Goal: Information Seeking & Learning: Learn about a topic

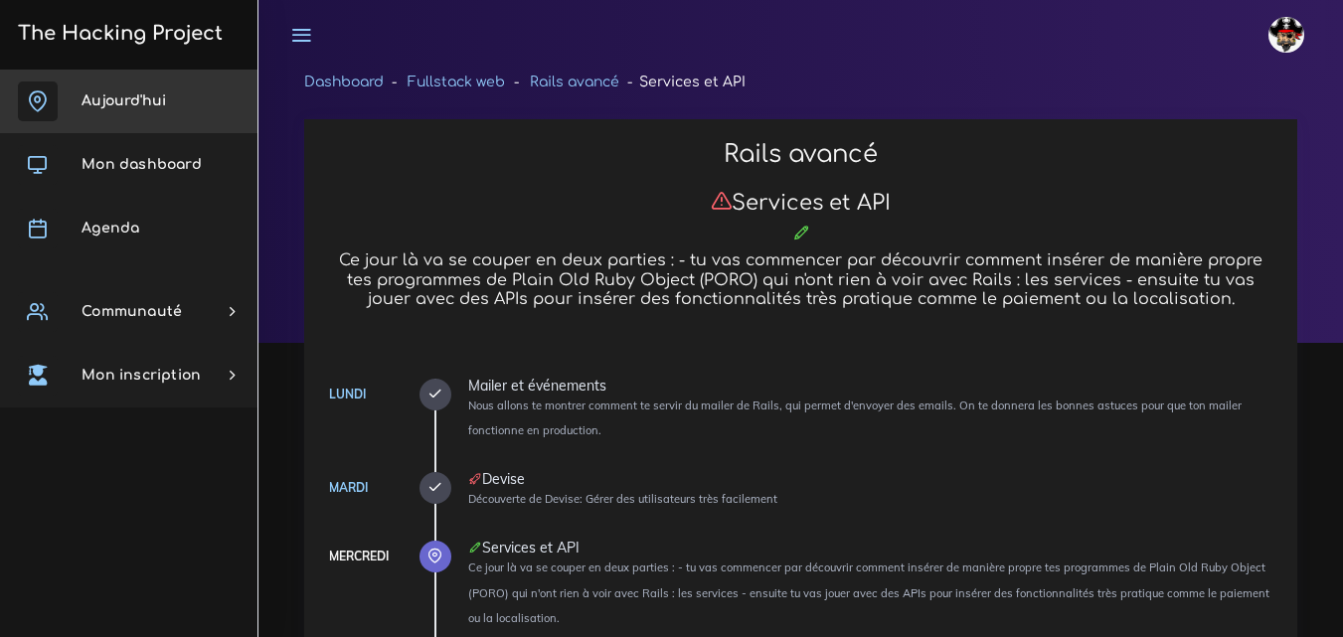
click at [148, 81] on link "Aujourd'hui" at bounding box center [128, 102] width 257 height 64
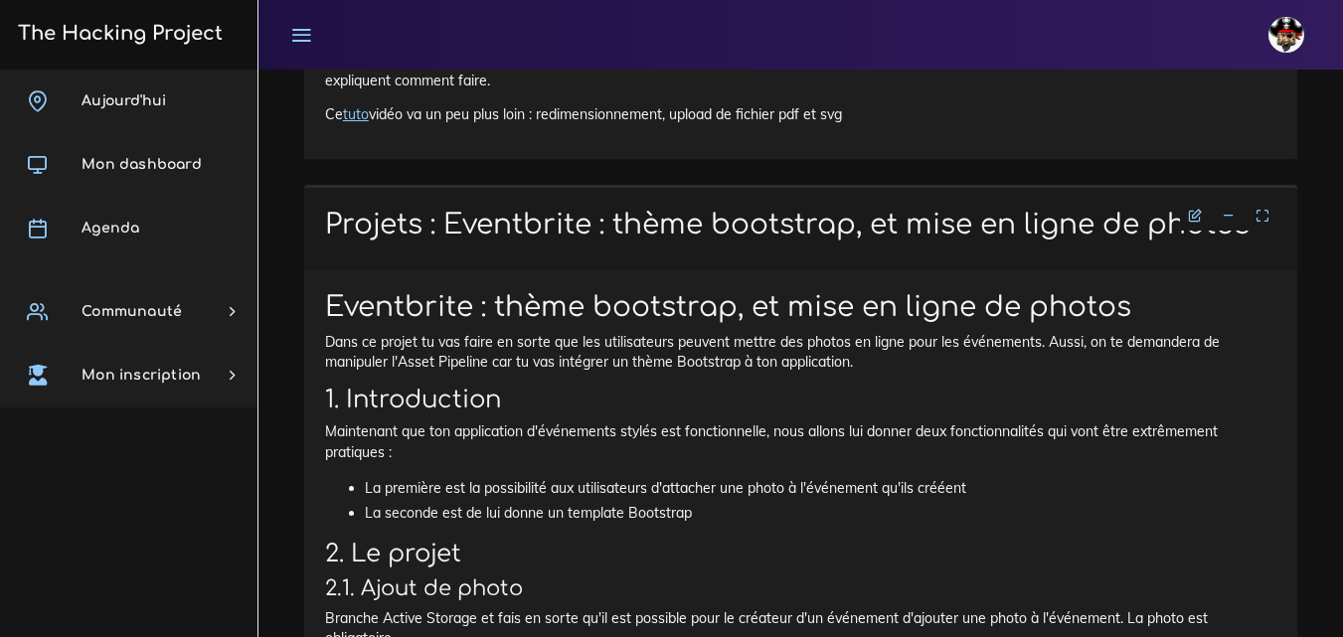
scroll to position [24588, 0]
drag, startPoint x: 789, startPoint y: 145, endPoint x: 660, endPoint y: 182, distance: 134.3
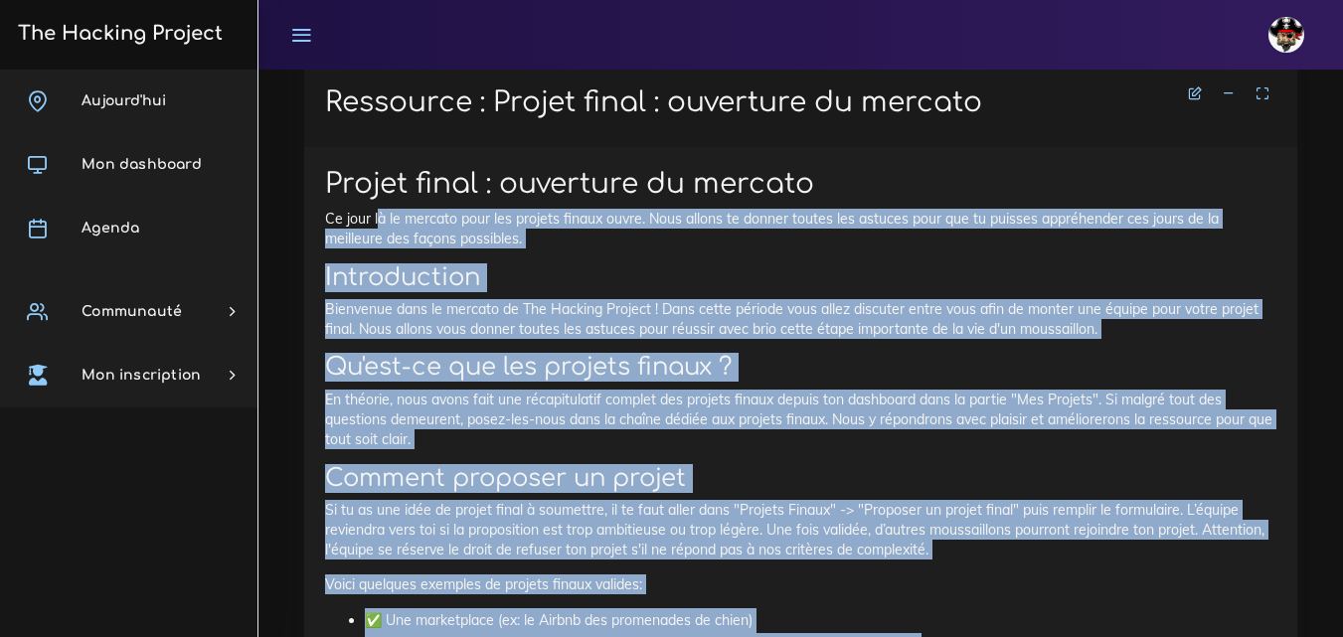
scroll to position [795, 0]
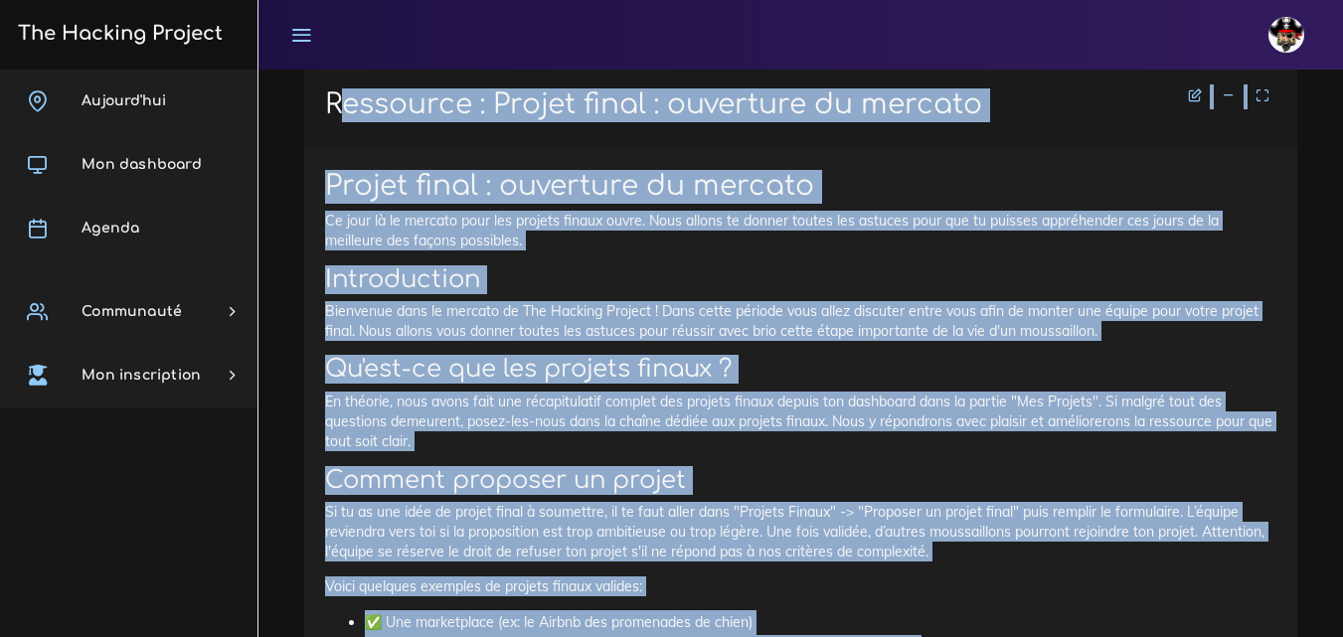
drag, startPoint x: 735, startPoint y: 229, endPoint x: 311, endPoint y: 89, distance: 446.6
copy div "Ressource : Projet final : ouverture du mercato Projet final : ouverture du mer…"
click at [752, 276] on h2 "Introduction" at bounding box center [800, 279] width 951 height 29
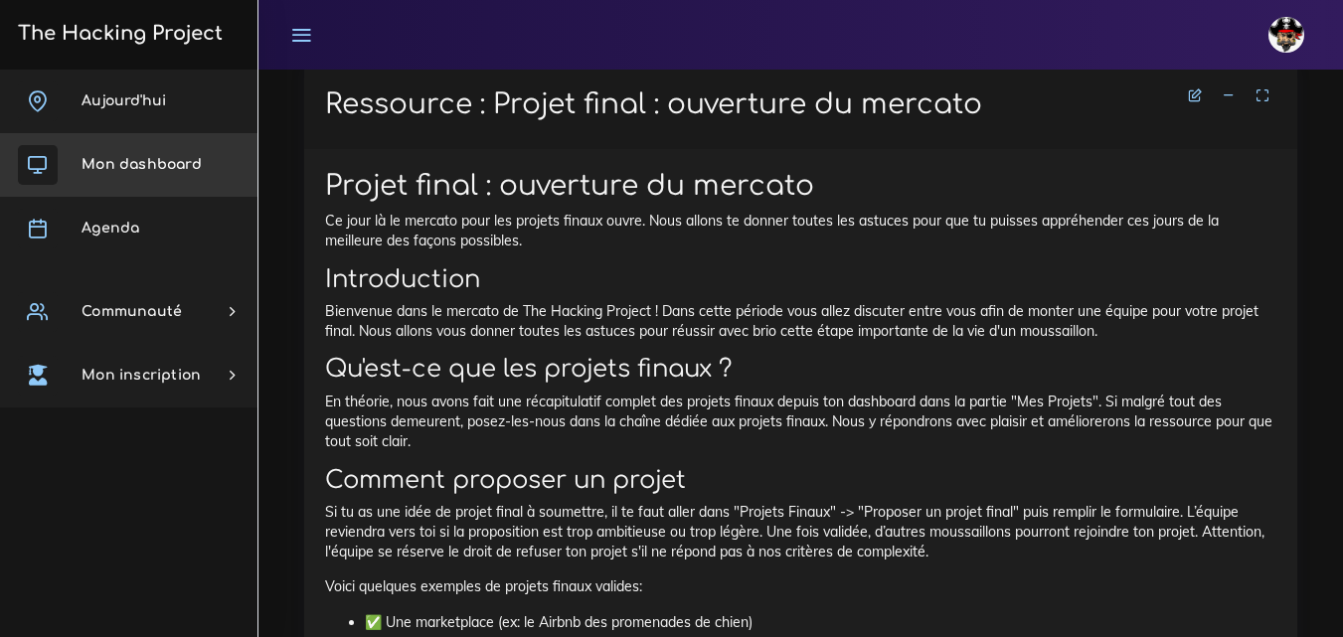
click at [109, 156] on link "Mon dashboard" at bounding box center [128, 165] width 257 height 64
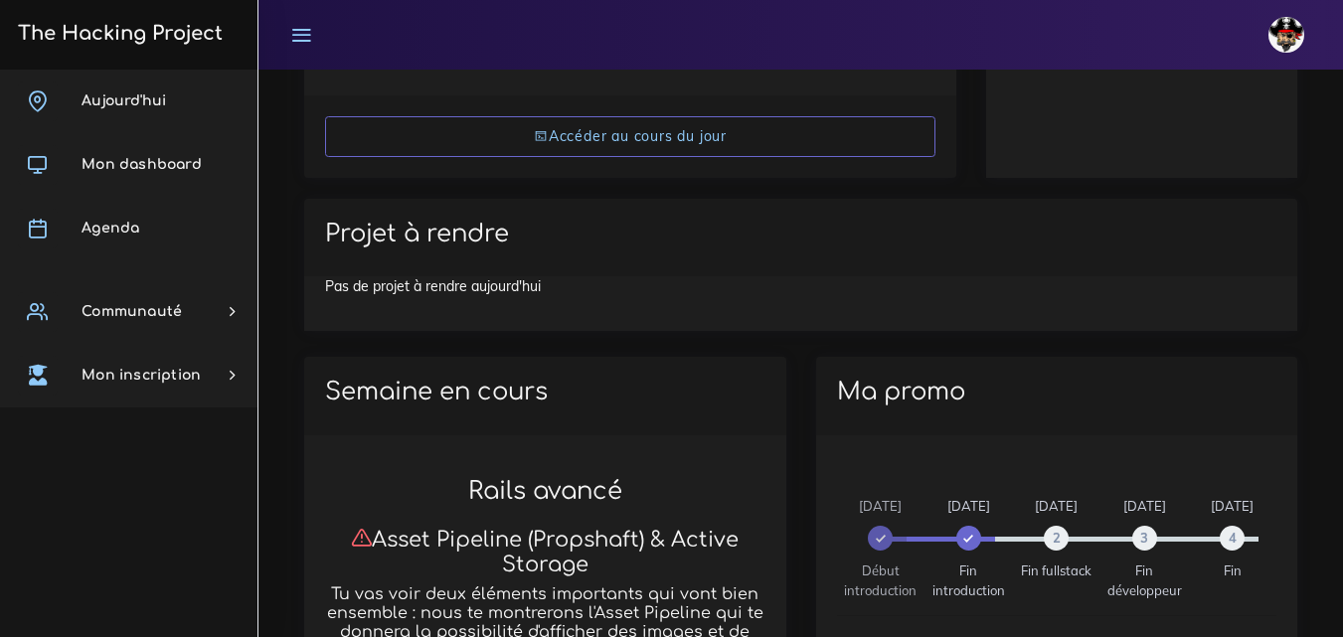
scroll to position [475, 0]
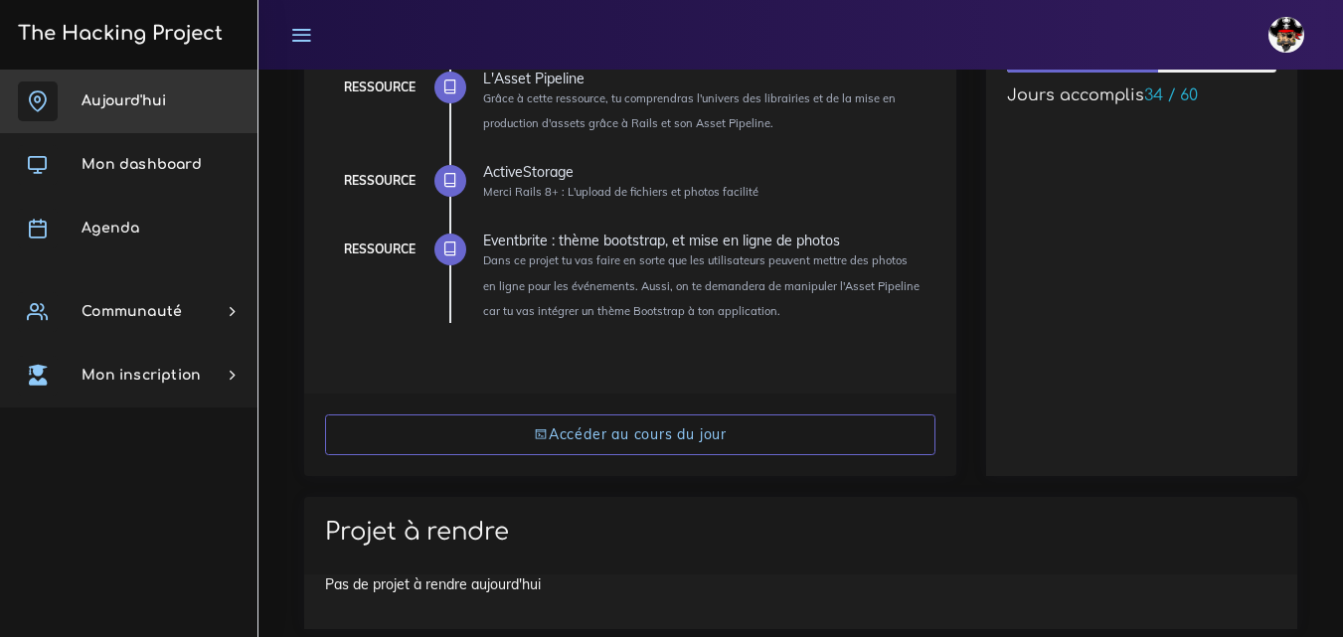
click at [145, 94] on span "Aujourd'hui" at bounding box center [123, 100] width 84 height 15
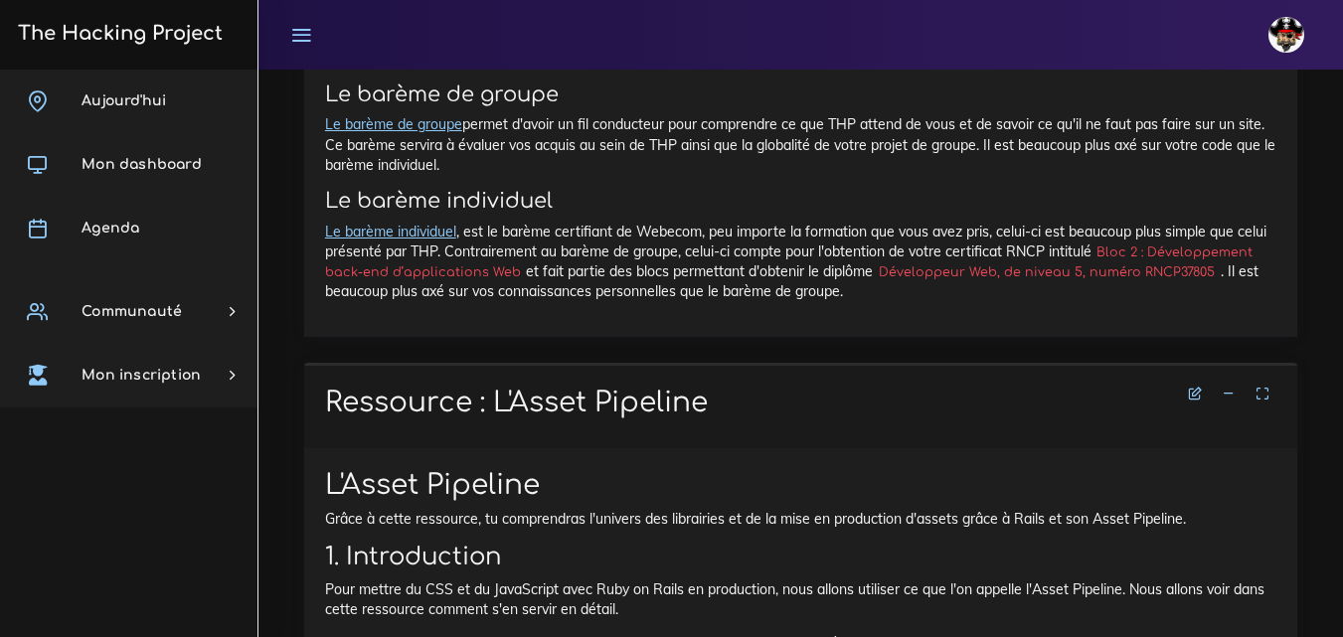
scroll to position [3081, 0]
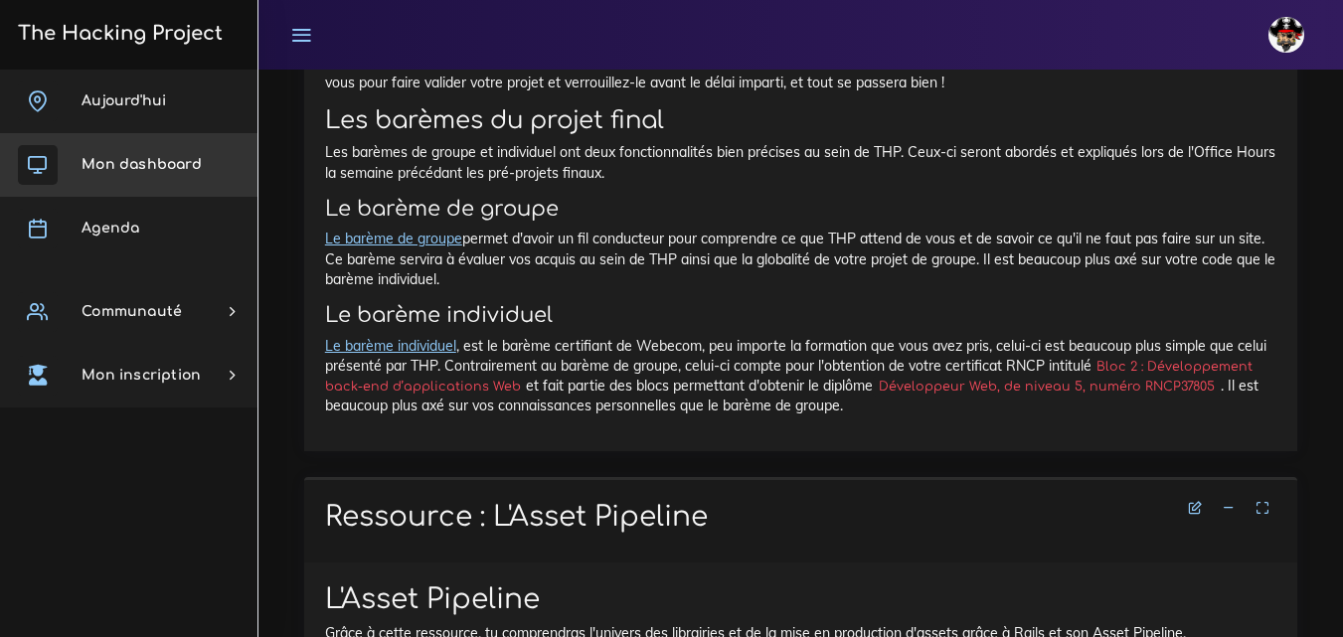
click at [125, 178] on link "Mon dashboard" at bounding box center [128, 165] width 257 height 64
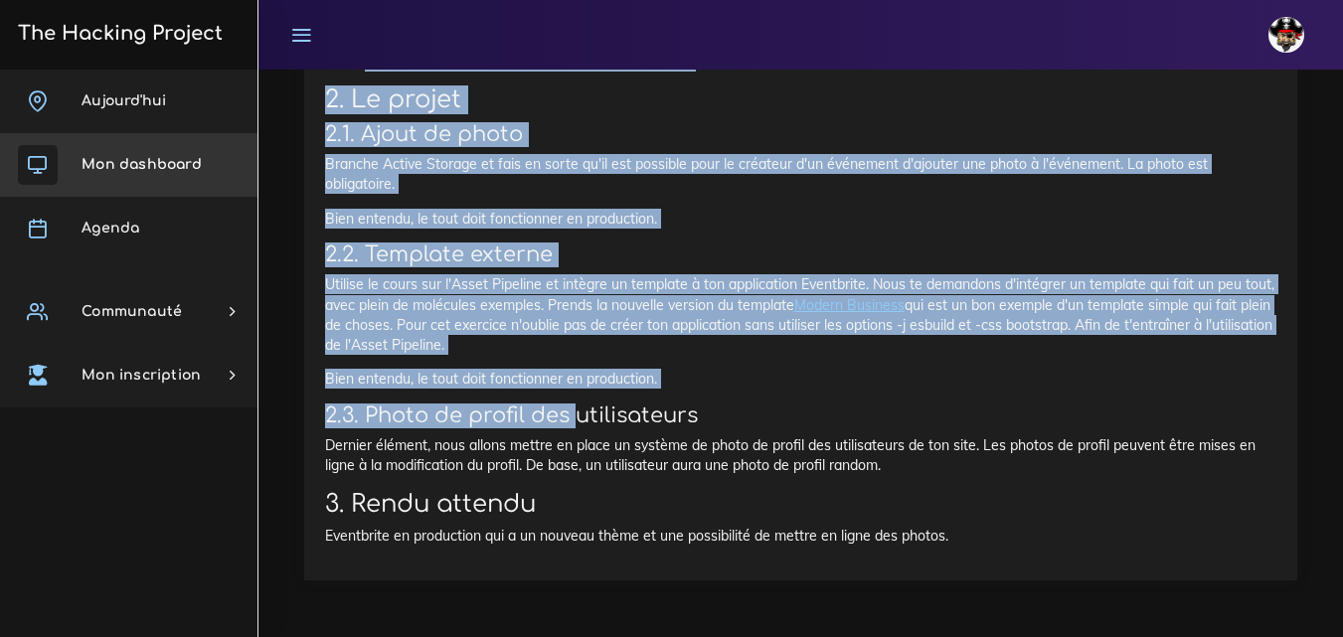
scroll to position [25372, 0]
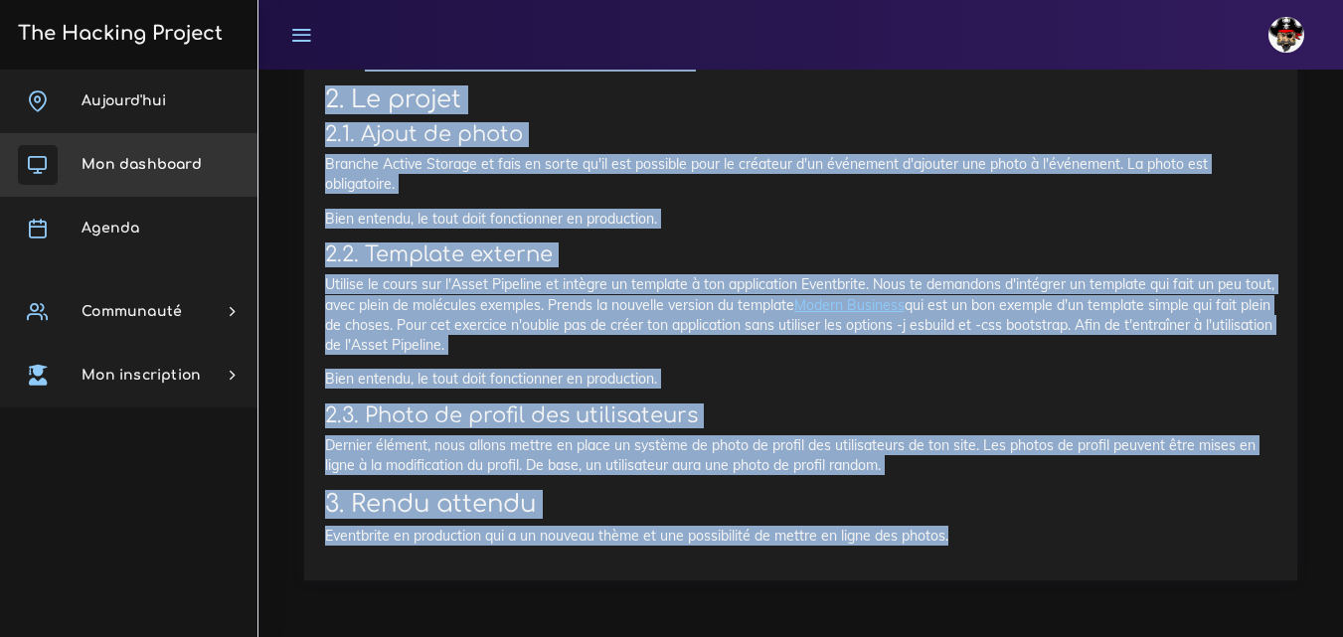
drag, startPoint x: 317, startPoint y: 252, endPoint x: 992, endPoint y: 560, distance: 741.5
click at [992, 560] on div "Projets : Eventbrite : thème bootstrap, et mise en ligne de photos Eventbrite :…" at bounding box center [800, 156] width 993 height 850
copy div "Projets : Eventbrite : thème bootstrap, et mise en ligne de photos Eventbrite :…"
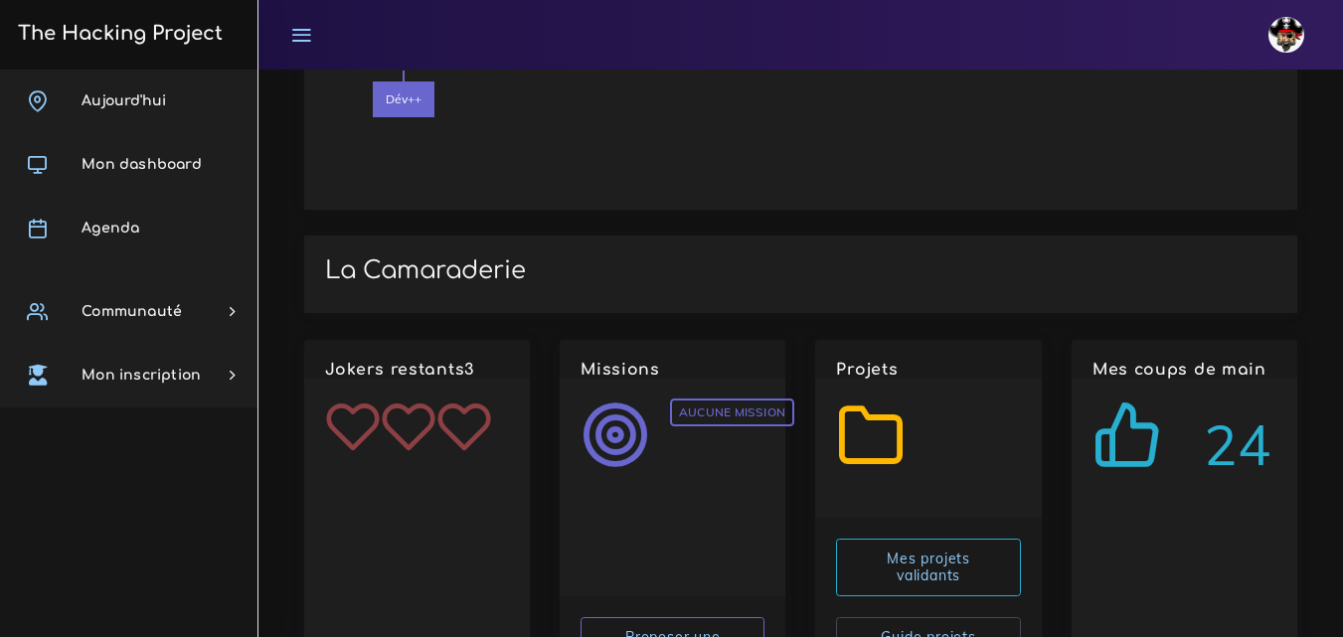
scroll to position [2761, 0]
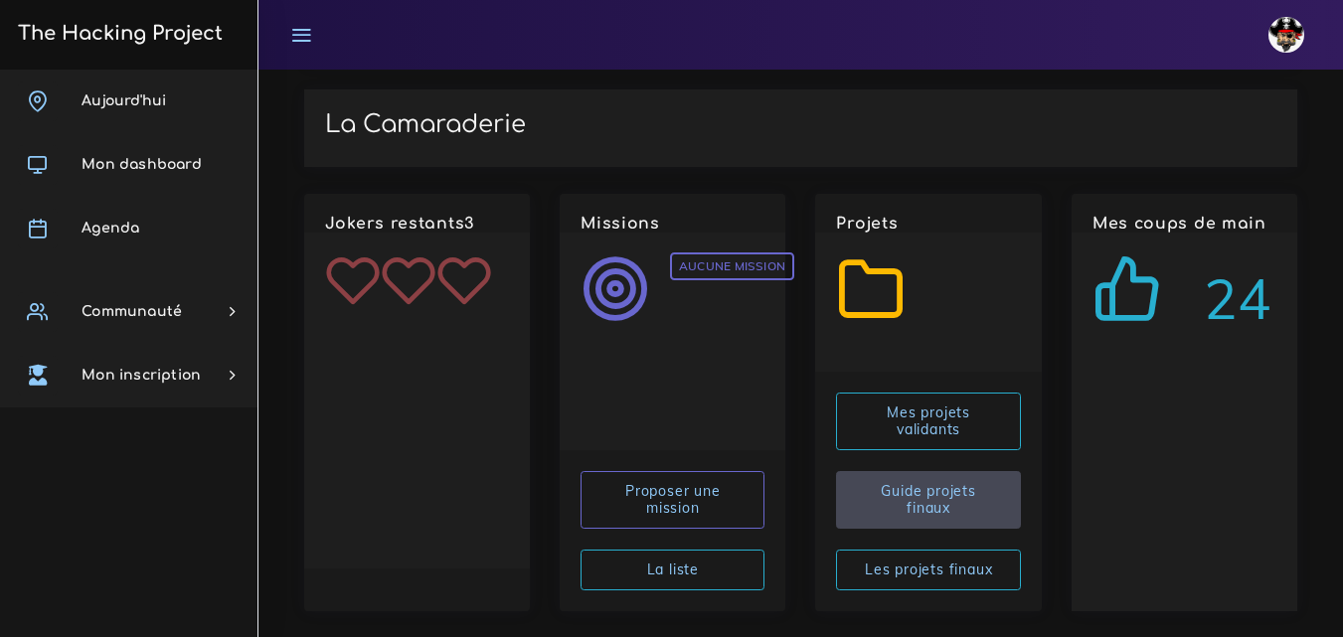
click at [994, 471] on link "Guide projets finaux" at bounding box center [928, 500] width 184 height 58
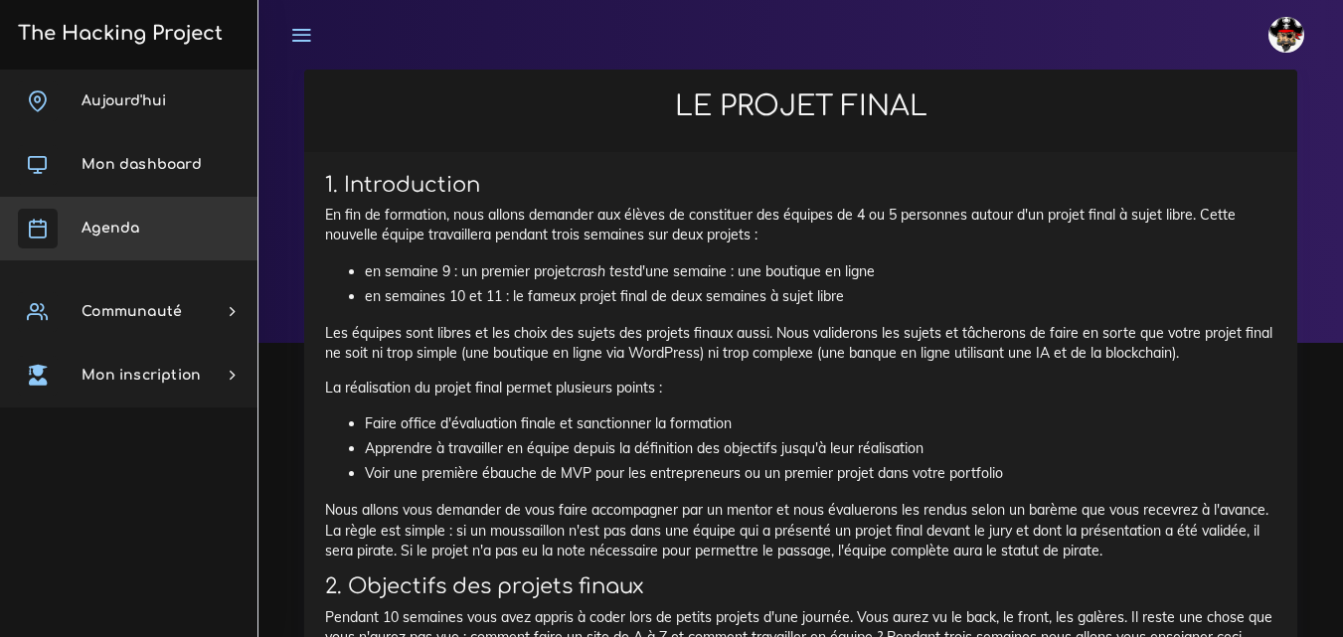
click at [154, 222] on link "Agenda" at bounding box center [128, 229] width 257 height 64
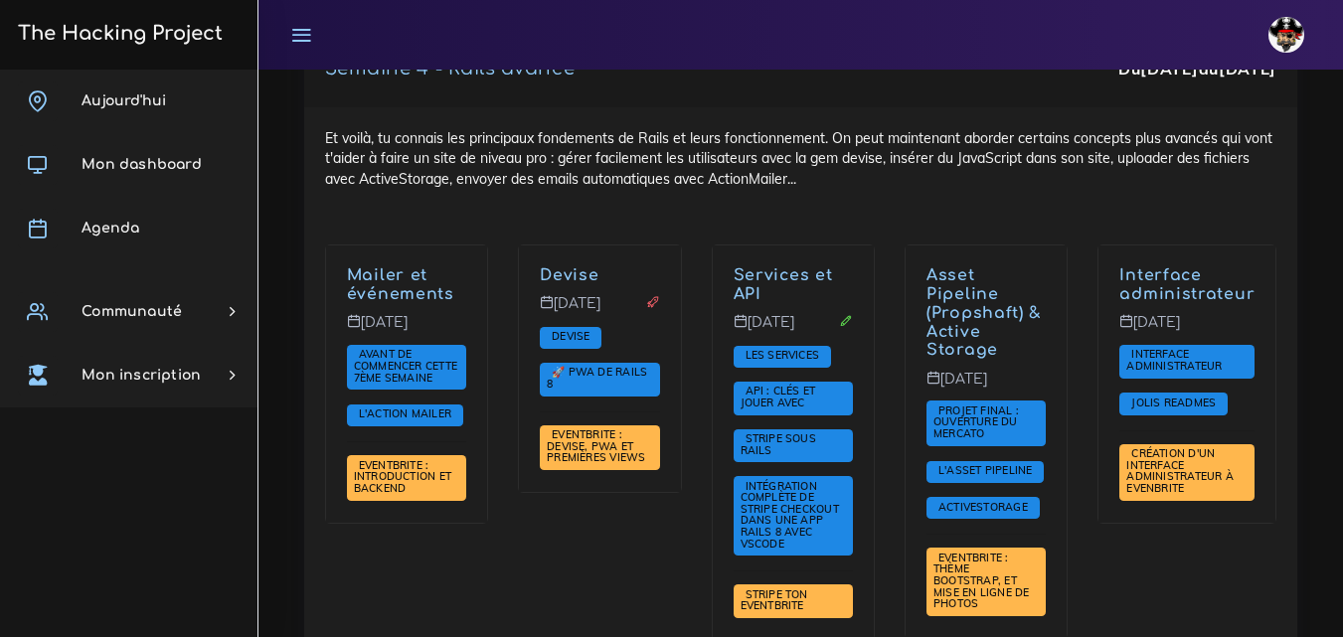
scroll to position [5218, 0]
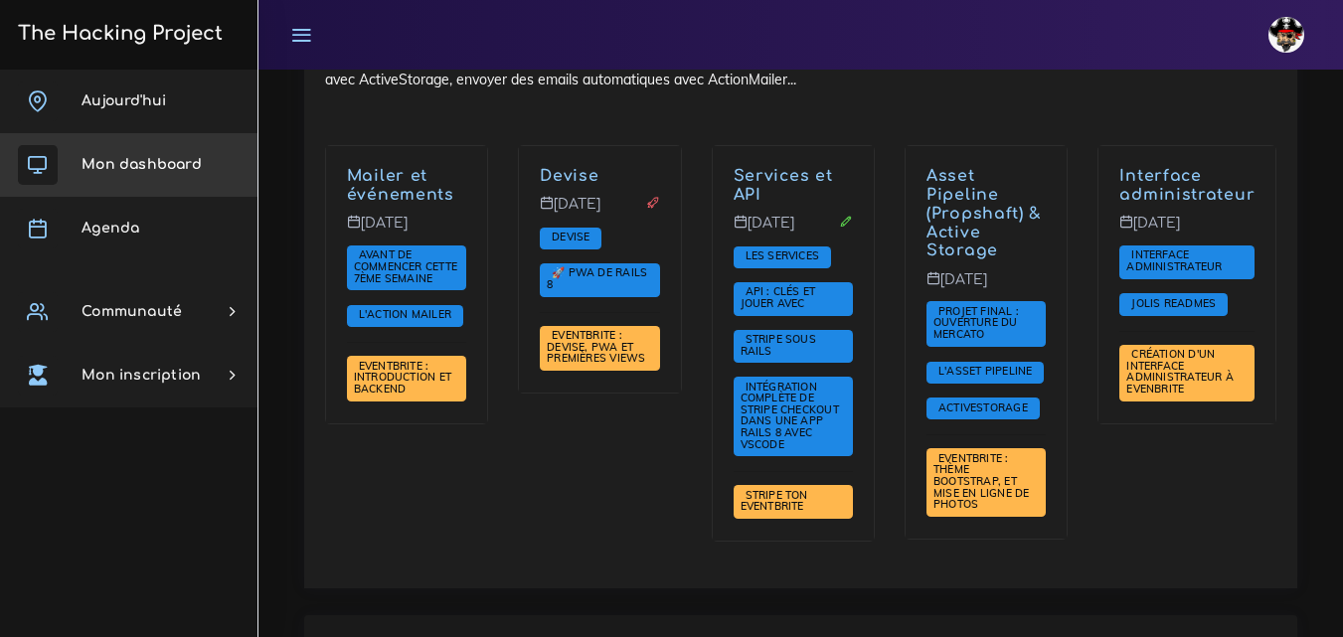
click at [203, 171] on link "Mon dashboard" at bounding box center [128, 165] width 257 height 64
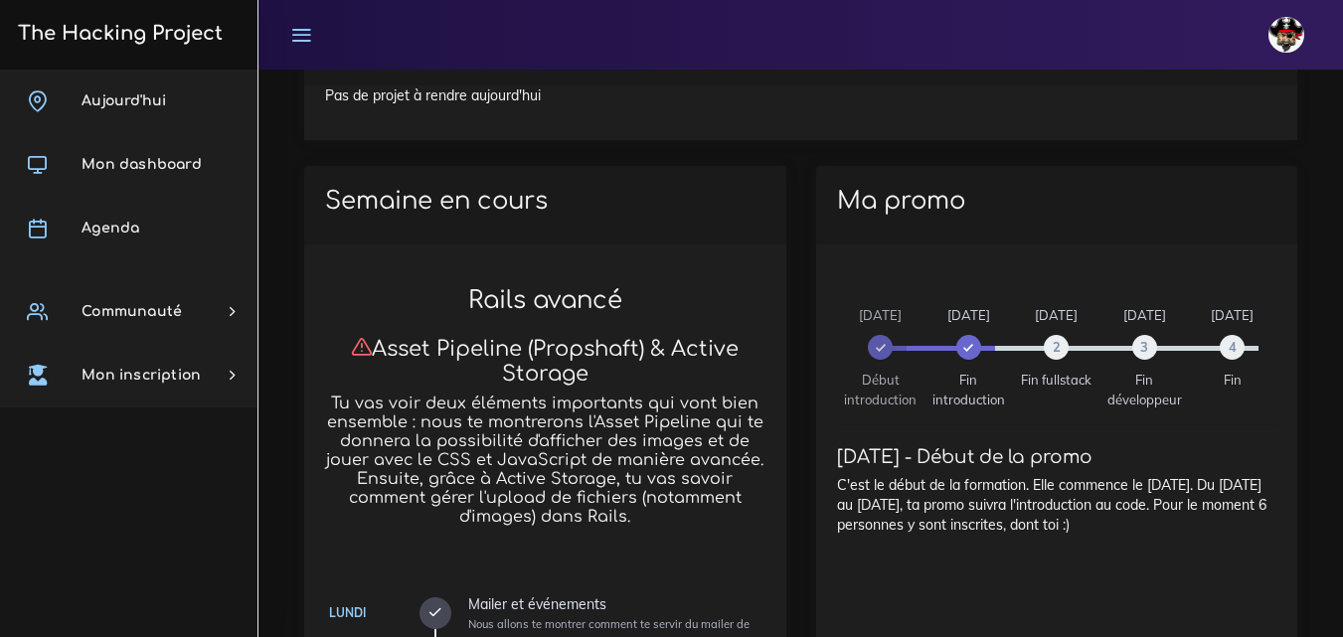
scroll to position [795, 0]
